Goal: Information Seeking & Learning: Learn about a topic

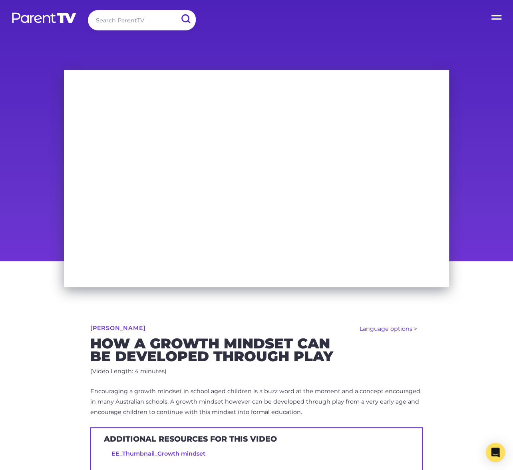
click at [197, 394] on p "Encouraging a growth mindset in school aged children is a buzz word at the mome…" at bounding box center [256, 401] width 333 height 31
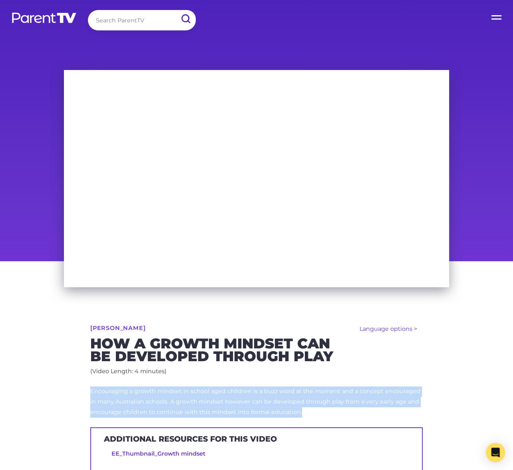
click at [197, 394] on p "Encouraging a growth mindset in school aged children is a buzz word at the mome…" at bounding box center [256, 401] width 333 height 31
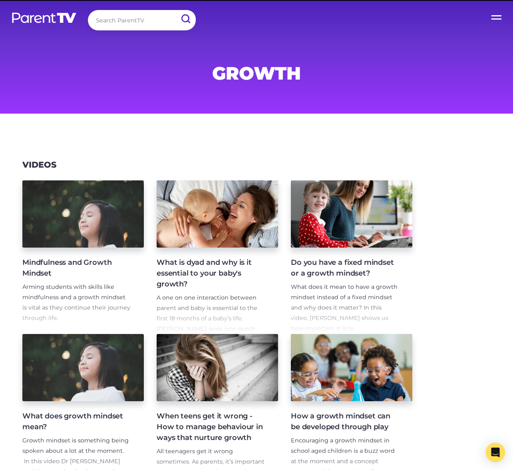
scroll to position [103, 0]
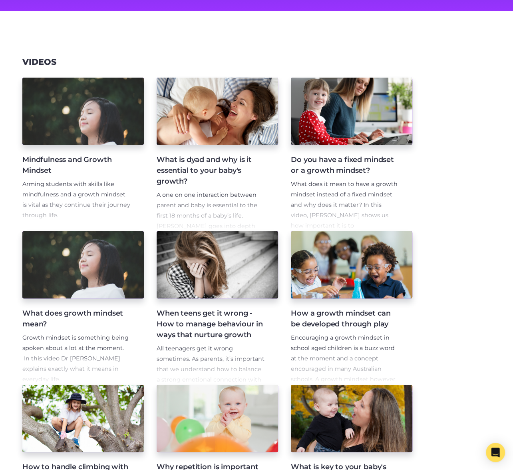
click at [350, 209] on p "What does it mean to have a growth mindset instead of a fixed mindset and why d…" at bounding box center [345, 215] width 109 height 72
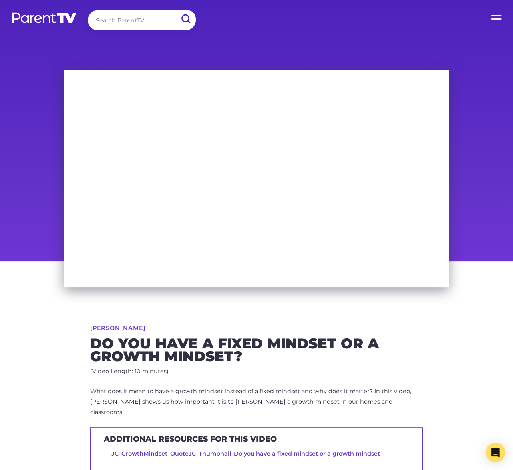
click at [181, 389] on span "What does it mean to have a growth mindset instead of a fixed mindset and why d…" at bounding box center [250, 401] width 321 height 28
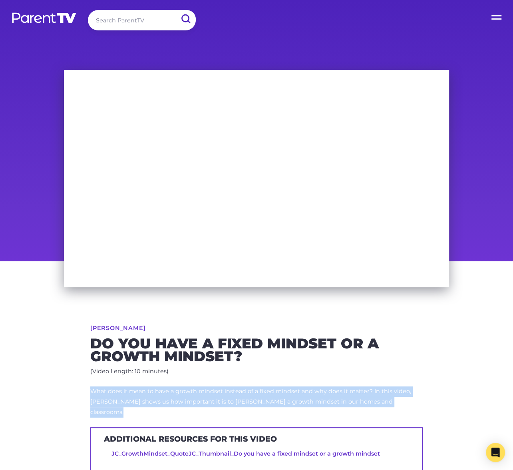
click at [181, 389] on span "What does it mean to have a growth mindset instead of a fixed mindset and why d…" at bounding box center [250, 401] width 321 height 28
copy div "What does it mean to have a growth mindset instead of a fixed mindset and why d…"
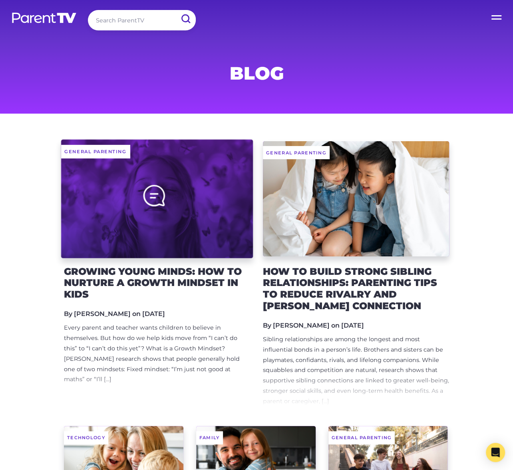
click at [206, 184] on div at bounding box center [157, 198] width 192 height 119
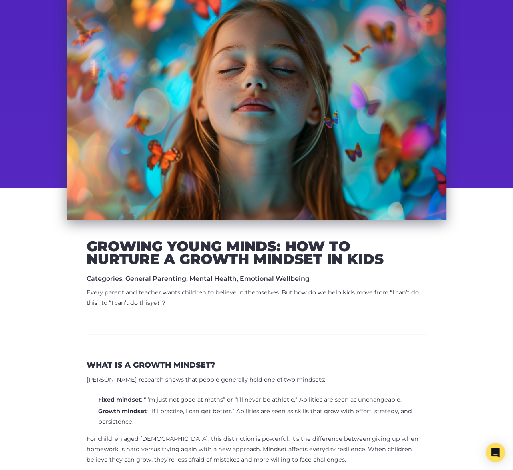
scroll to position [92, 0]
